Goal: Find specific page/section: Find specific page/section

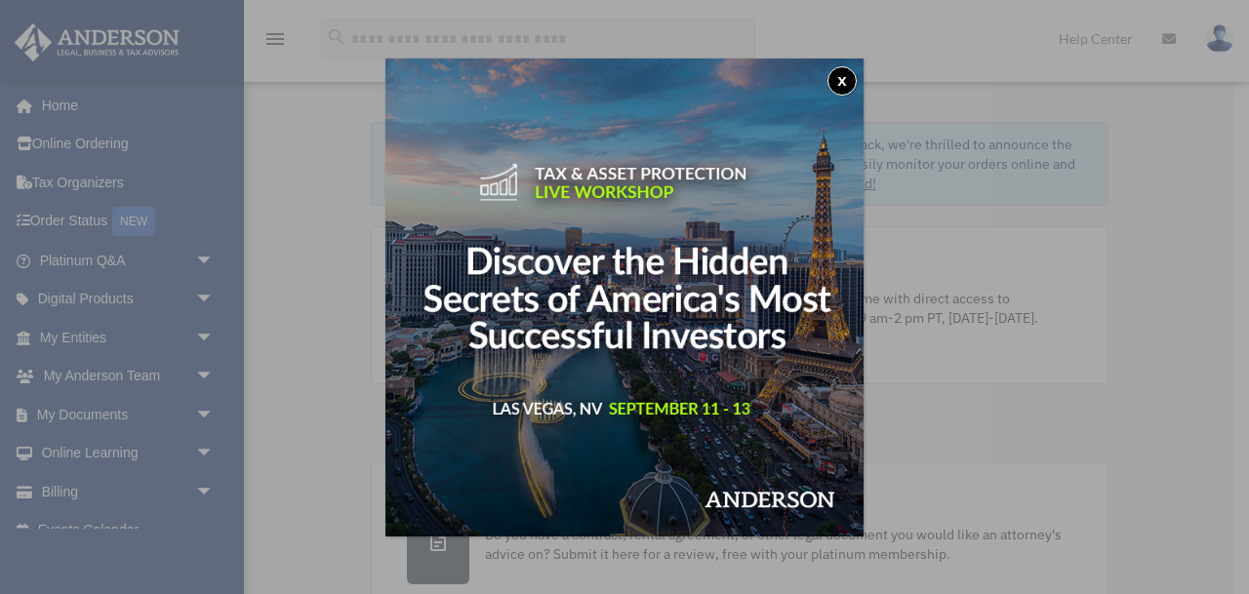
click at [844, 84] on button "x" at bounding box center [841, 80] width 29 height 29
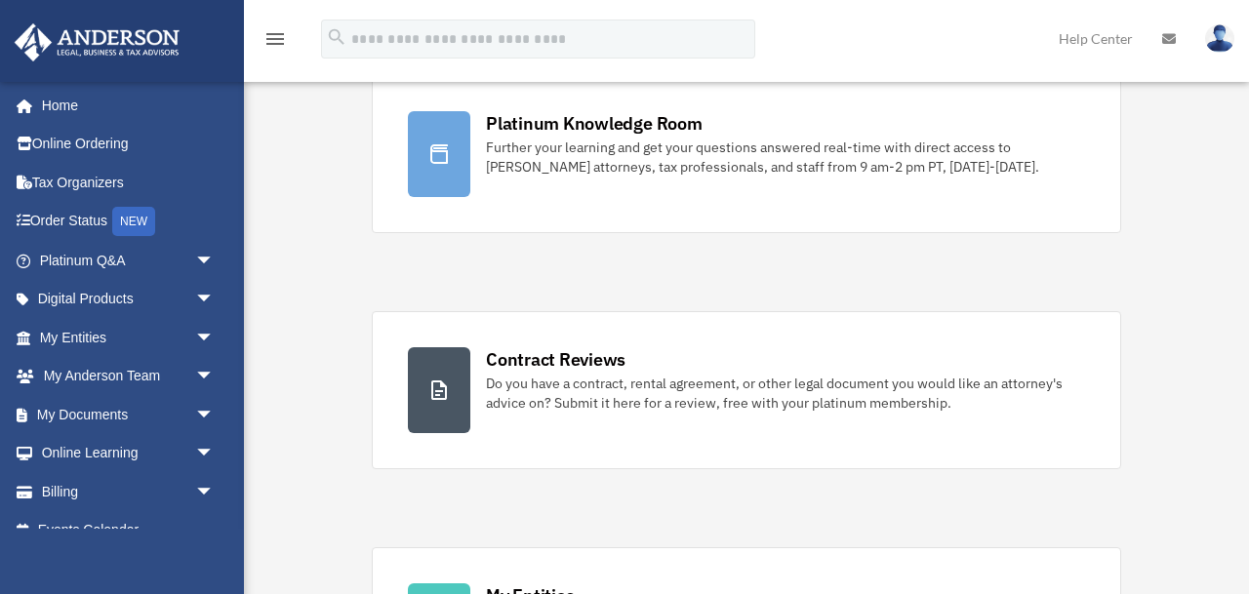
scroll to position [203, 0]
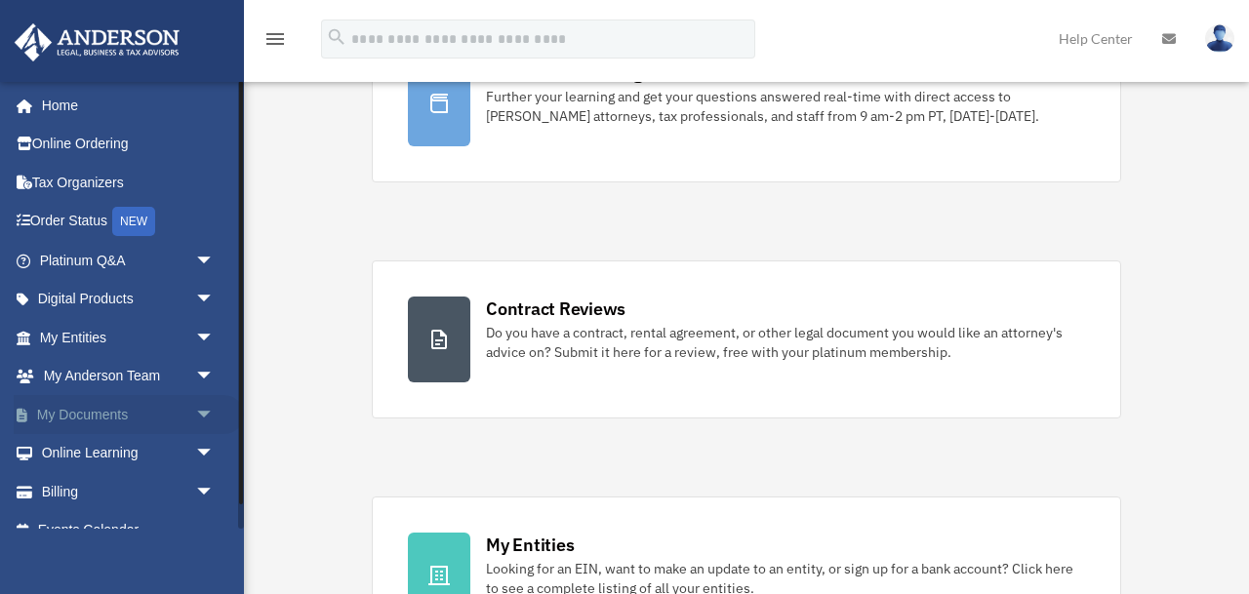
click at [93, 413] on link "My Documents arrow_drop_down" at bounding box center [129, 414] width 230 height 39
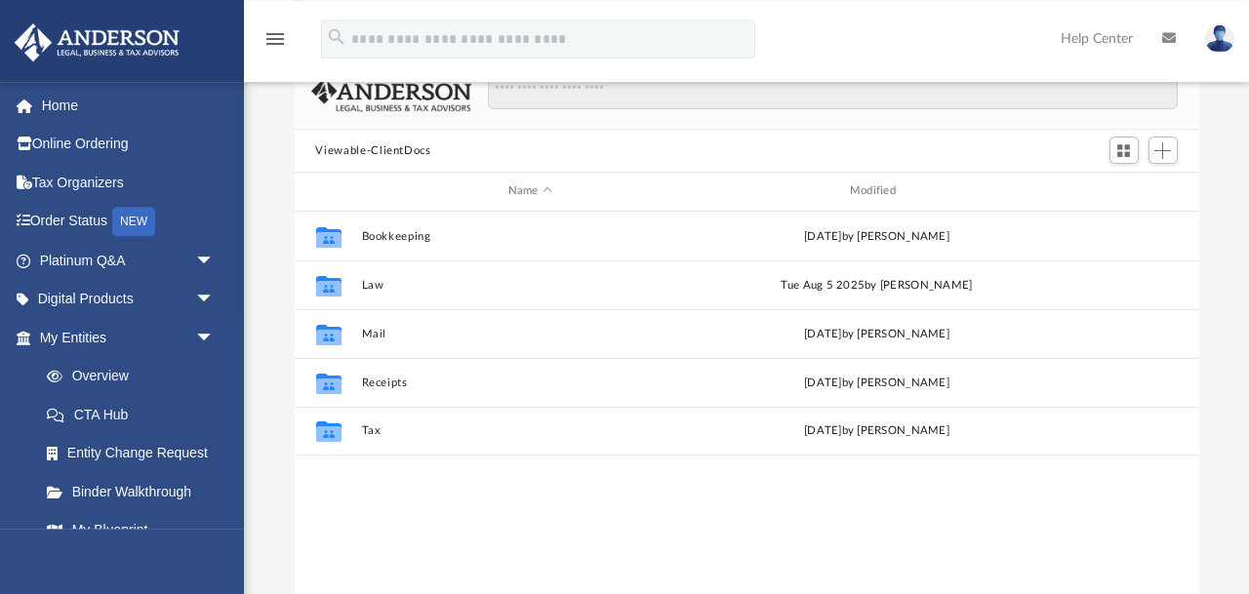
scroll to position [111, 0]
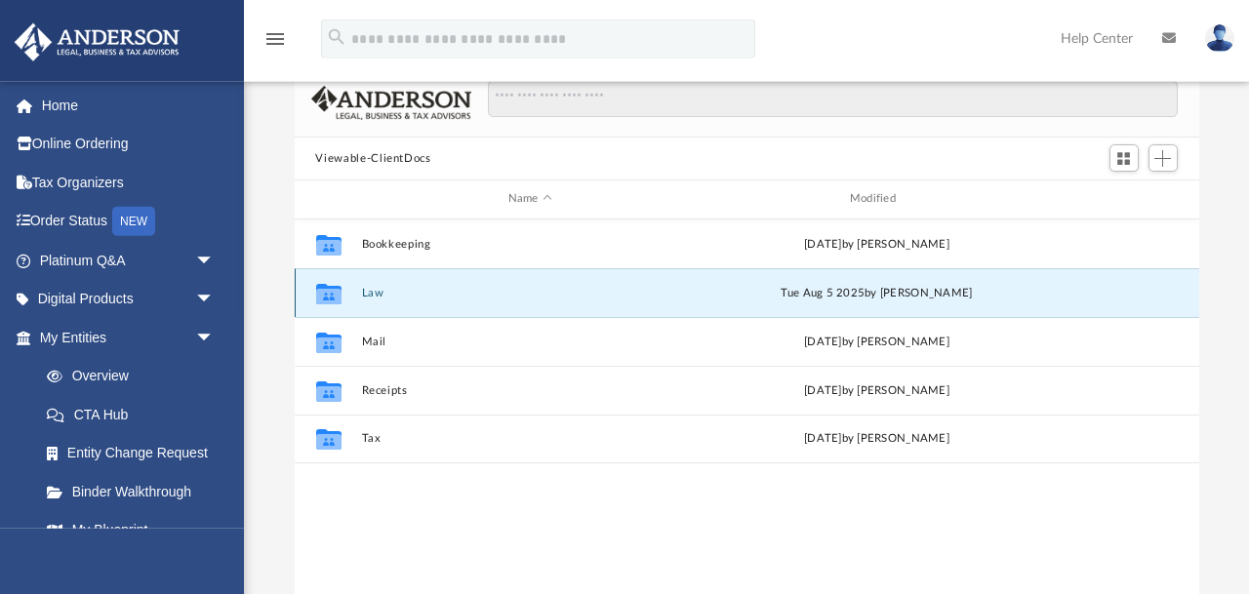
click at [371, 287] on button "Law" at bounding box center [530, 293] width 338 height 13
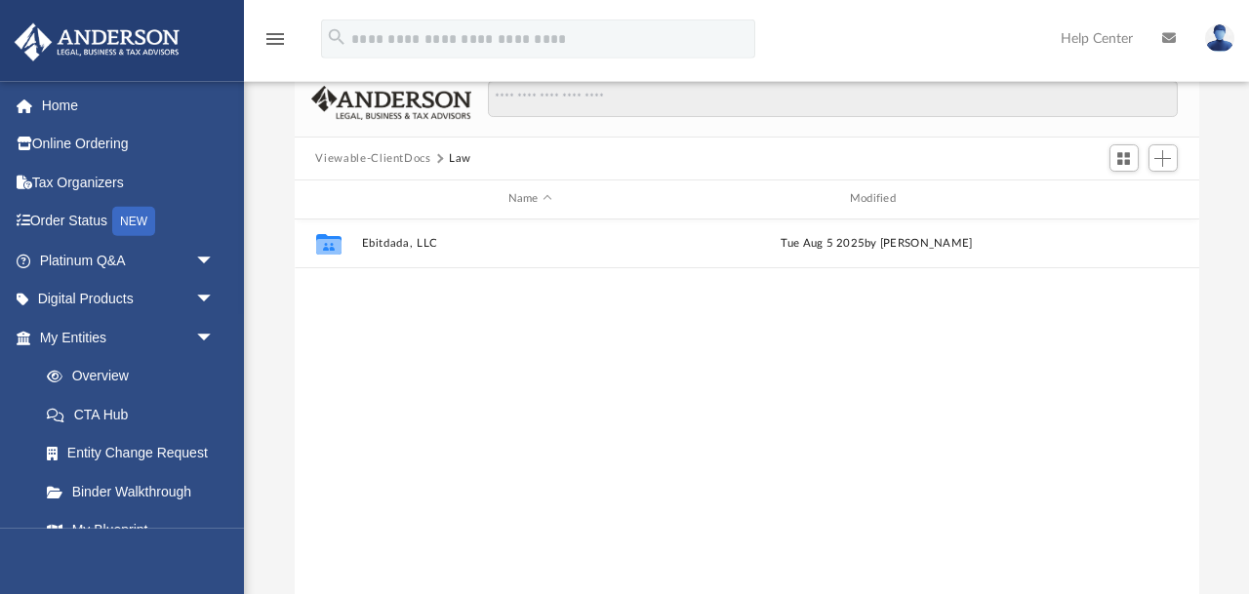
click at [279, 289] on div "Difficulty viewing your box folder? You can also access your account directly o…" at bounding box center [746, 311] width 1005 height 623
click at [200, 334] on span "arrow_drop_down" at bounding box center [214, 338] width 39 height 40
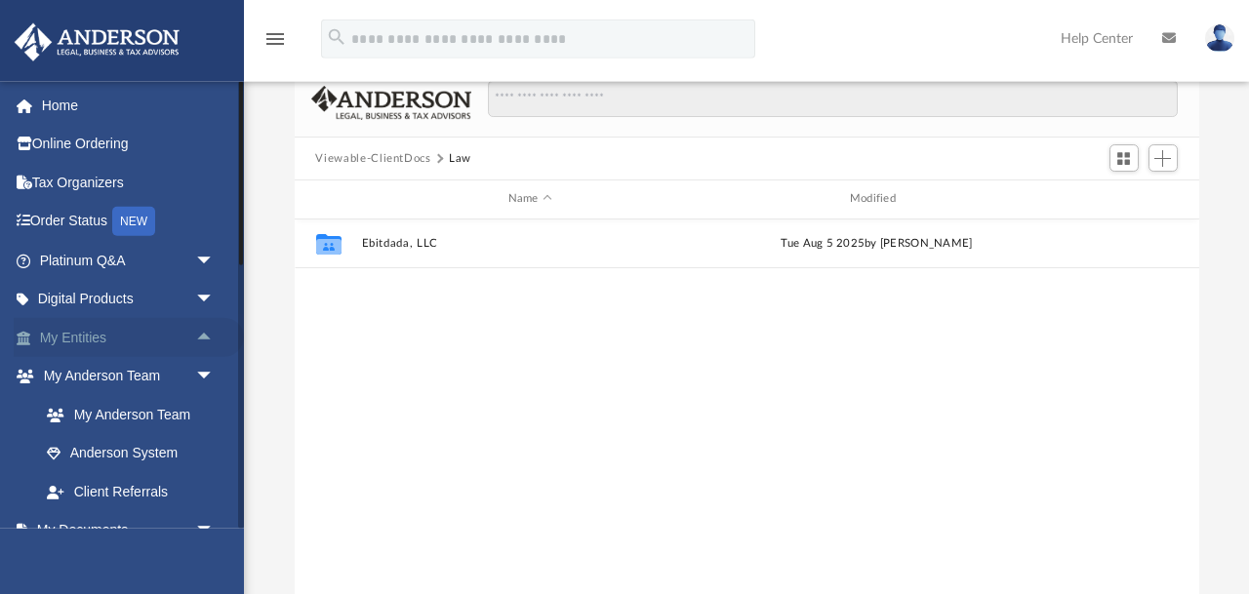
click at [200, 334] on span "arrow_drop_up" at bounding box center [214, 338] width 39 height 40
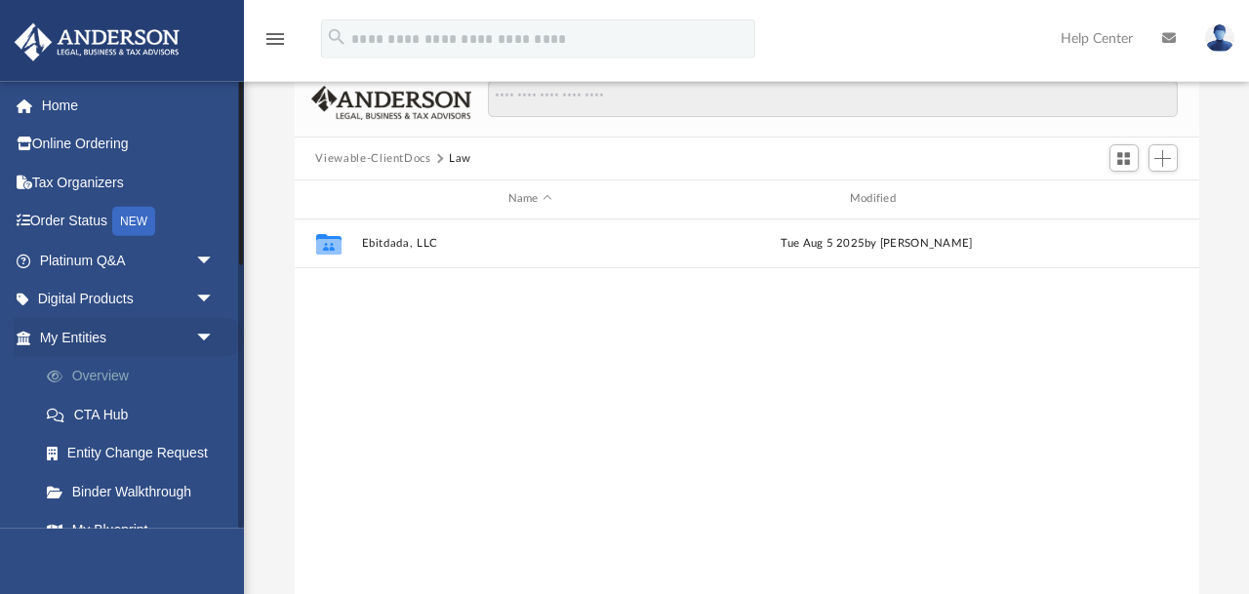
click at [109, 367] on link "Overview" at bounding box center [135, 376] width 217 height 39
click at [108, 378] on link "Overview" at bounding box center [135, 376] width 217 height 39
click at [58, 378] on span at bounding box center [65, 377] width 15 height 14
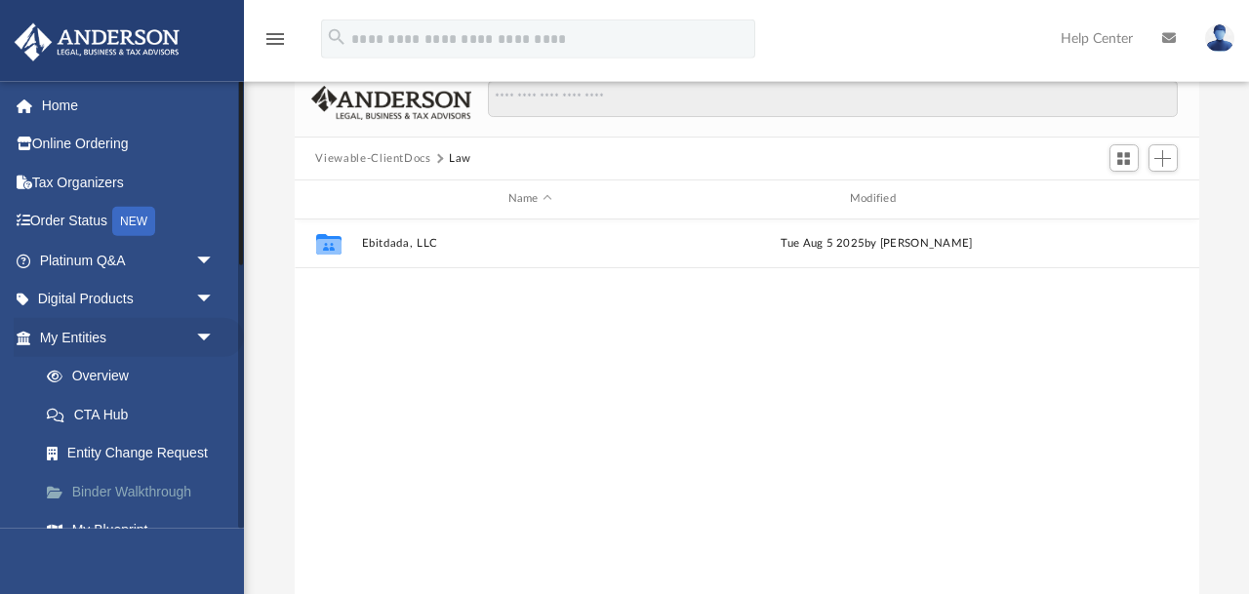
click at [117, 485] on link "Binder Walkthrough" at bounding box center [135, 491] width 217 height 39
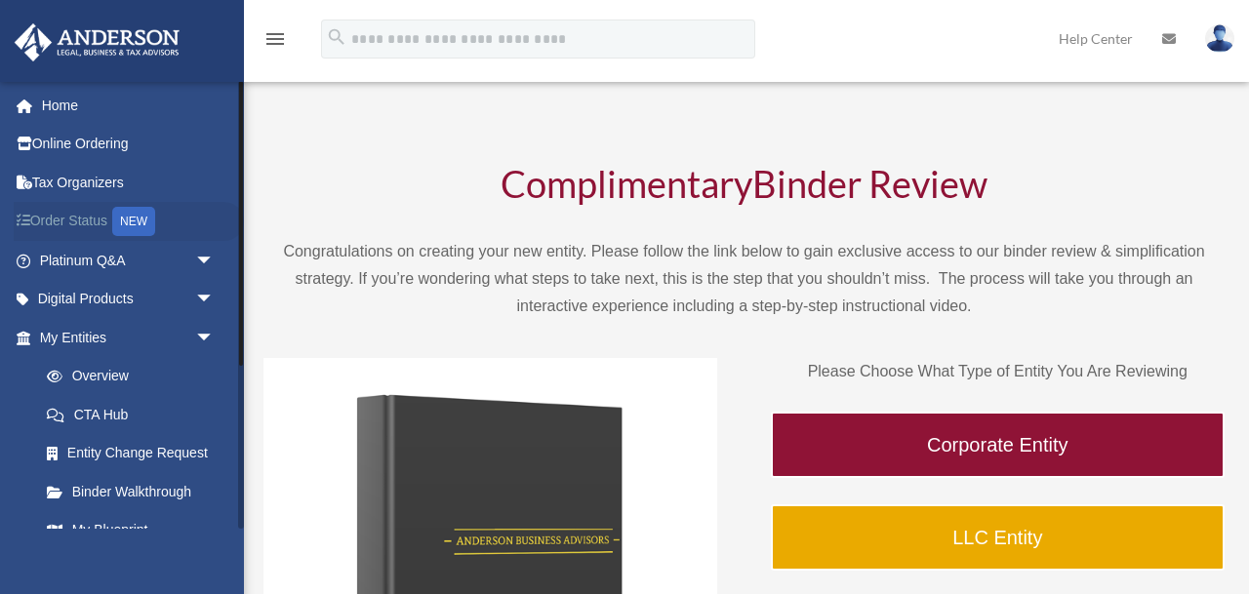
click at [91, 222] on link "Order Status NEW" at bounding box center [129, 222] width 230 height 40
